Goal: Task Accomplishment & Management: Use online tool/utility

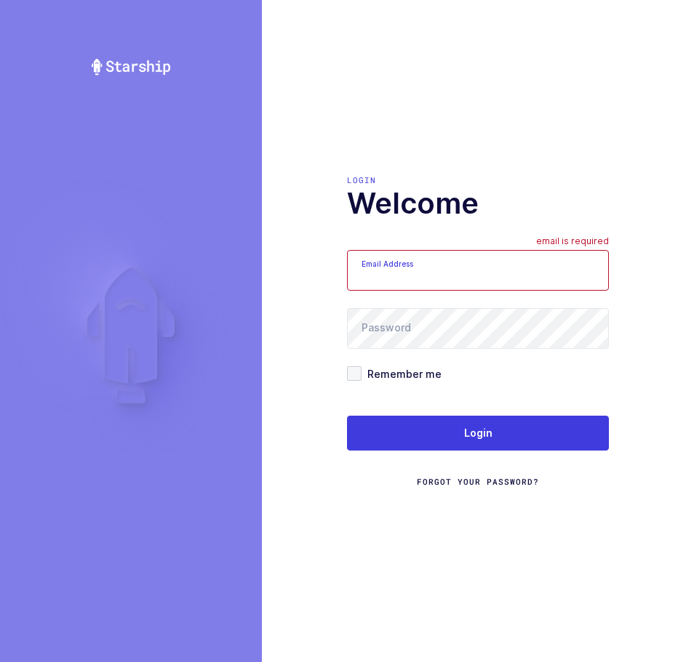
type input "[EMAIL_ADDRESS][DOMAIN_NAME]"
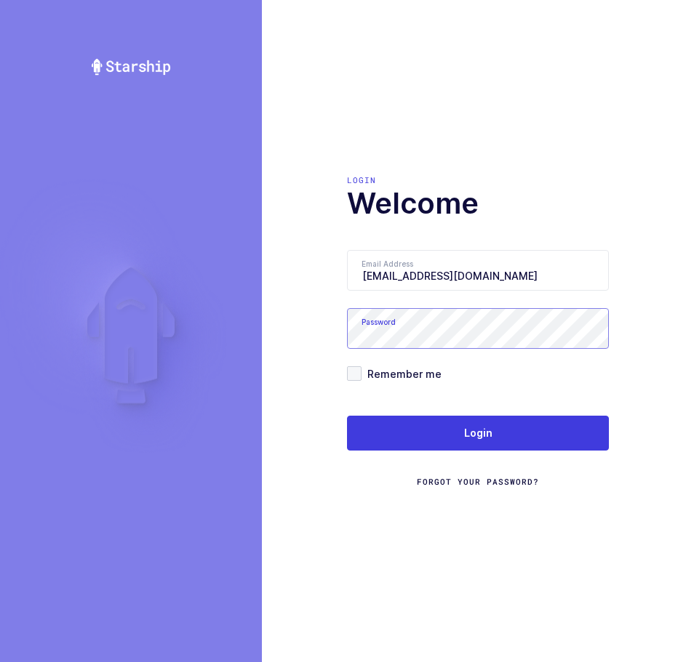
click at [313, 334] on div "Login Welcome Email Address [EMAIL_ADDRESS][DOMAIN_NAME] email is required Pass…" at bounding box center [478, 331] width 432 height 662
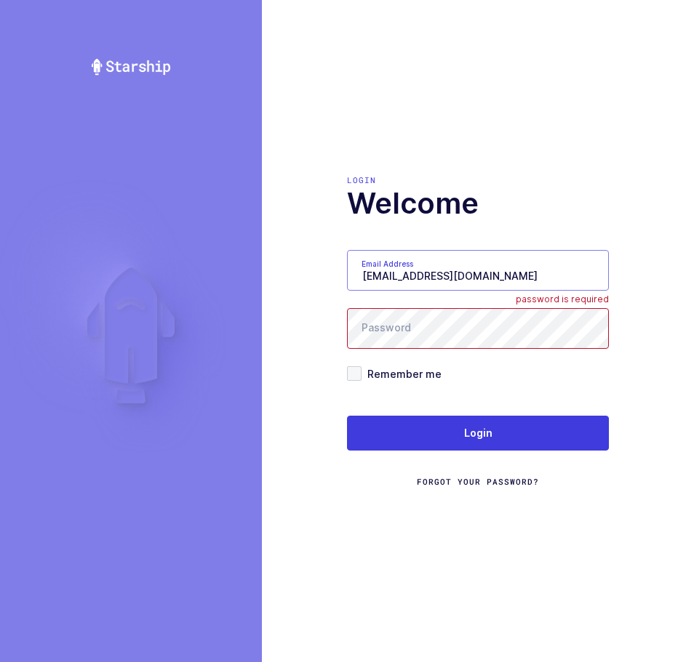
drag, startPoint x: 517, startPoint y: 273, endPoint x: 204, endPoint y: 295, distance: 314.2
click at [204, 295] on div "Login Welcome Email Address [EMAIL_ADDRESS][DOMAIN_NAME] Password password is r…" at bounding box center [347, 331] width 694 height 662
click at [390, 280] on input "[EMAIL_ADDRESS][DOMAIN_NAME]" at bounding box center [478, 270] width 262 height 41
click at [465, 279] on input "[EMAIL_ADDRESS][DOMAIN_NAME]" at bounding box center [478, 270] width 262 height 41
drag, startPoint x: 469, startPoint y: 279, endPoint x: 438, endPoint y: 292, distance: 33.6
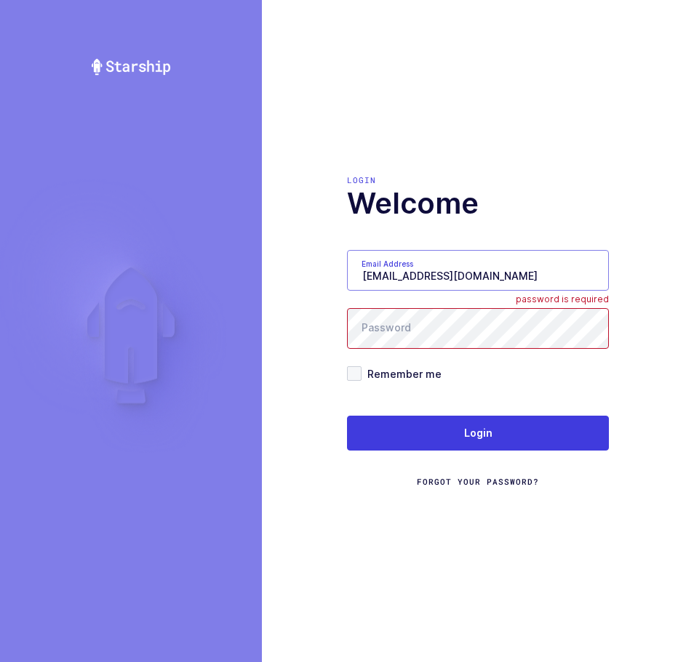
click at [438, 292] on form "Email Address [EMAIL_ADDRESS][DOMAIN_NAME] Password password is required Rememb…" at bounding box center [478, 369] width 262 height 238
drag, startPoint x: 504, startPoint y: 276, endPoint x: 469, endPoint y: 282, distance: 35.4
click at [469, 282] on input "[EMAIL_ADDRESS][DOMAIN_NAME]" at bounding box center [478, 270] width 262 height 41
type input "[EMAIL_ADDRESS][DOMAIN_NAME]"
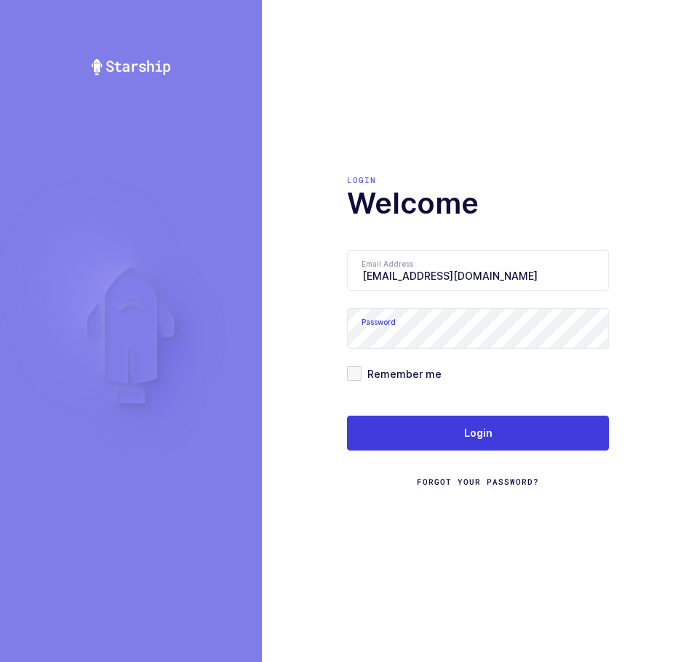
click at [303, 213] on div "Login Welcome Email Address [EMAIL_ADDRESS][DOMAIN_NAME] Password Remember me L…" at bounding box center [478, 331] width 432 height 662
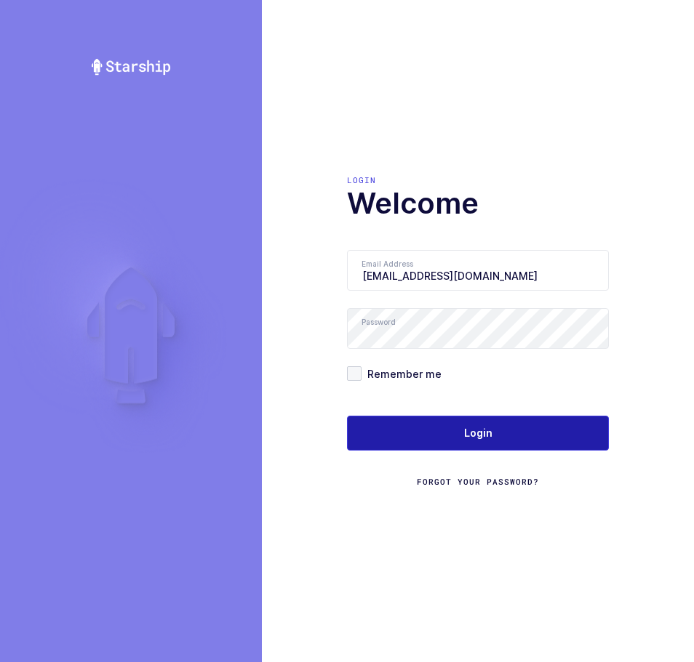
click at [426, 426] on button "Login" at bounding box center [478, 433] width 262 height 35
